Goal: Transaction & Acquisition: Purchase product/service

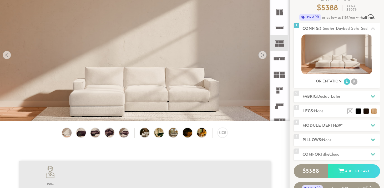
scroll to position [45, 0]
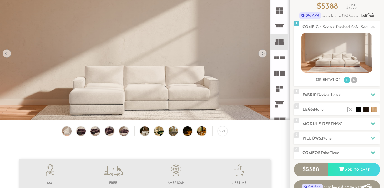
click at [260, 53] on div at bounding box center [262, 53] width 8 height 8
click at [279, 74] on rect at bounding box center [278, 74] width 2 height 3
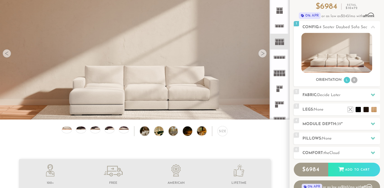
click at [281, 42] on rect at bounding box center [282, 43] width 3 height 3
click at [332, 57] on img at bounding box center [336, 53] width 71 height 40
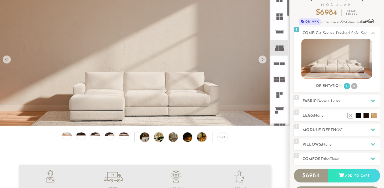
scroll to position [35, 0]
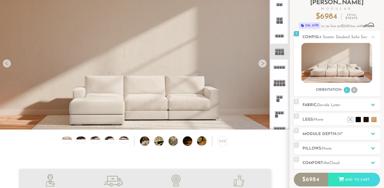
click at [263, 64] on div at bounding box center [262, 63] width 8 height 8
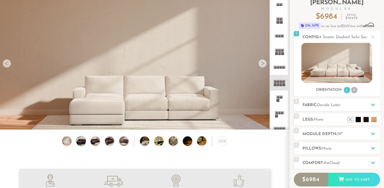
click at [82, 140] on img at bounding box center [80, 140] width 11 height 9
click at [96, 141] on img at bounding box center [95, 140] width 11 height 9
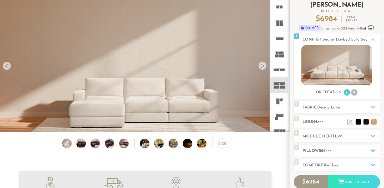
scroll to position [32, 0]
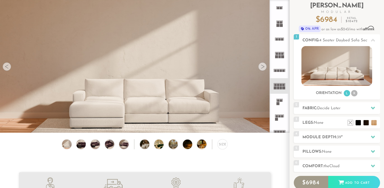
click at [282, 55] on rect at bounding box center [282, 56] width 3 height 3
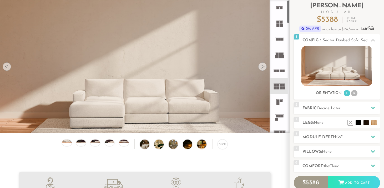
click at [261, 65] on div at bounding box center [262, 66] width 8 height 8
click at [284, 54] on icon at bounding box center [280, 55] width 16 height 16
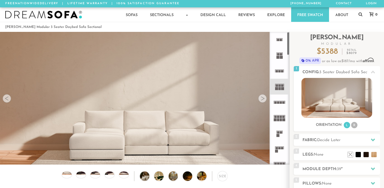
click at [265, 100] on div at bounding box center [262, 98] width 8 height 8
click at [222, 178] on div "Size" at bounding box center [223, 176] width 10 height 10
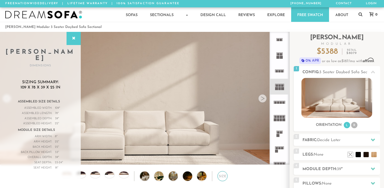
click at [222, 178] on div "Size" at bounding box center [223, 176] width 10 height 10
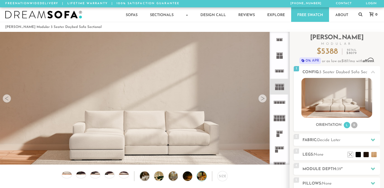
click at [203, 176] on img at bounding box center [205, 175] width 17 height 9
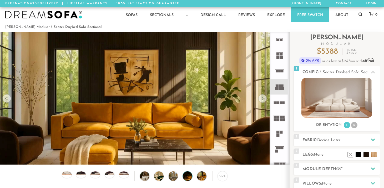
click at [189, 177] on img at bounding box center [191, 175] width 17 height 9
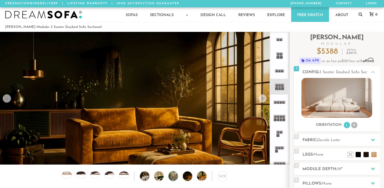
click at [174, 176] on img at bounding box center [177, 175] width 17 height 9
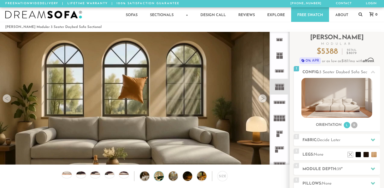
click at [158, 175] on img at bounding box center [162, 175] width 17 height 9
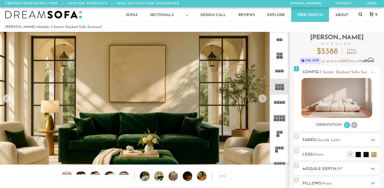
click at [149, 174] on div at bounding box center [145, 176] width 10 height 10
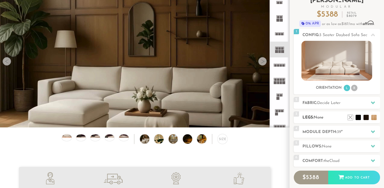
scroll to position [38, 0]
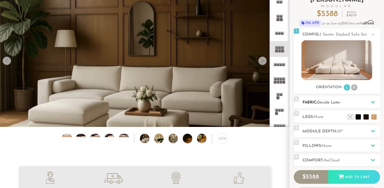
click at [366, 103] on h2 "Fabric: Decide Later" at bounding box center [341, 102] width 78 height 6
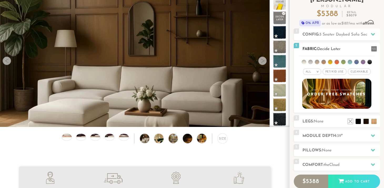
click at [330, 62] on li at bounding box center [330, 62] width 4 height 4
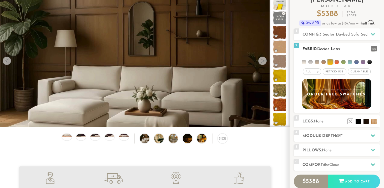
click at [345, 62] on li at bounding box center [343, 62] width 4 height 4
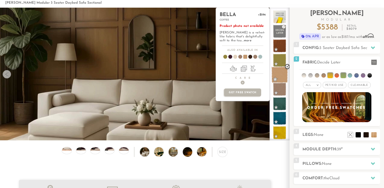
scroll to position [26, 0]
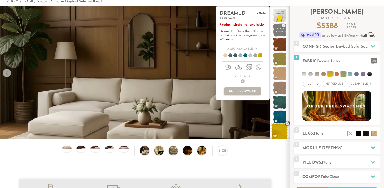
click at [280, 129] on span at bounding box center [279, 131] width 17 height 17
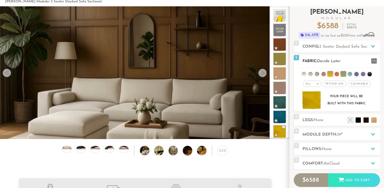
click at [344, 74] on li at bounding box center [343, 73] width 5 height 5
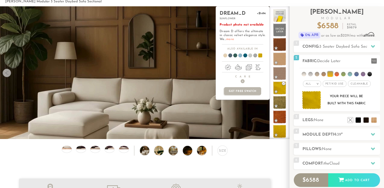
click at [234, 39] on link "more" at bounding box center [230, 39] width 8 height 3
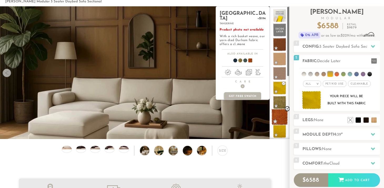
click at [279, 119] on span at bounding box center [279, 117] width 17 height 17
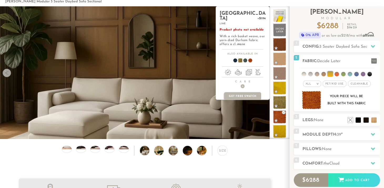
click at [240, 43] on link "more" at bounding box center [241, 44] width 8 height 3
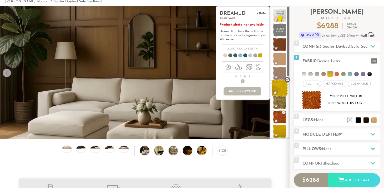
click at [279, 90] on span at bounding box center [279, 88] width 17 height 17
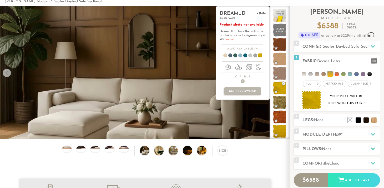
click at [234, 39] on link "more" at bounding box center [230, 39] width 8 height 3
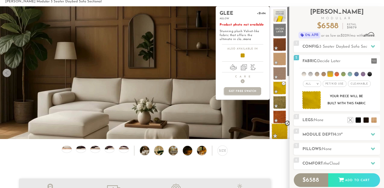
click at [277, 132] on span at bounding box center [279, 131] width 17 height 17
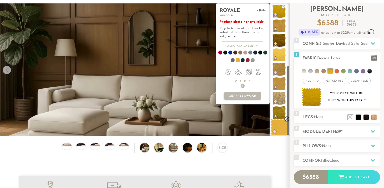
scroll to position [117, 1]
click at [283, 126] on span at bounding box center [279, 127] width 17 height 17
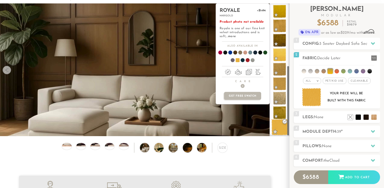
scroll to position [117, 0]
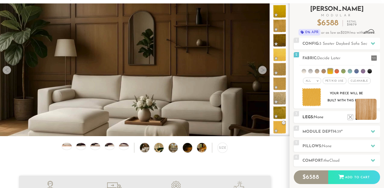
click at [371, 118] on li at bounding box center [366, 109] width 21 height 21
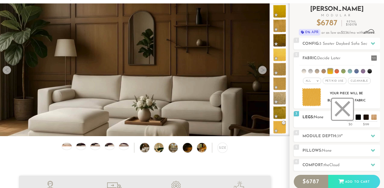
click at [352, 119] on li at bounding box center [342, 109] width 21 height 21
click at [370, 134] on div at bounding box center [372, 135] width 11 height 11
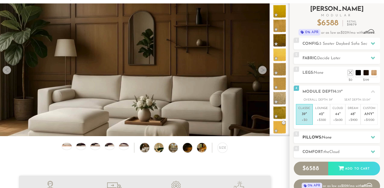
click at [369, 134] on div at bounding box center [372, 137] width 11 height 11
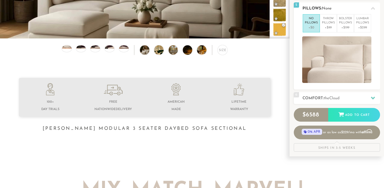
scroll to position [127, 0]
